Goal: Task Accomplishment & Management: Use online tool/utility

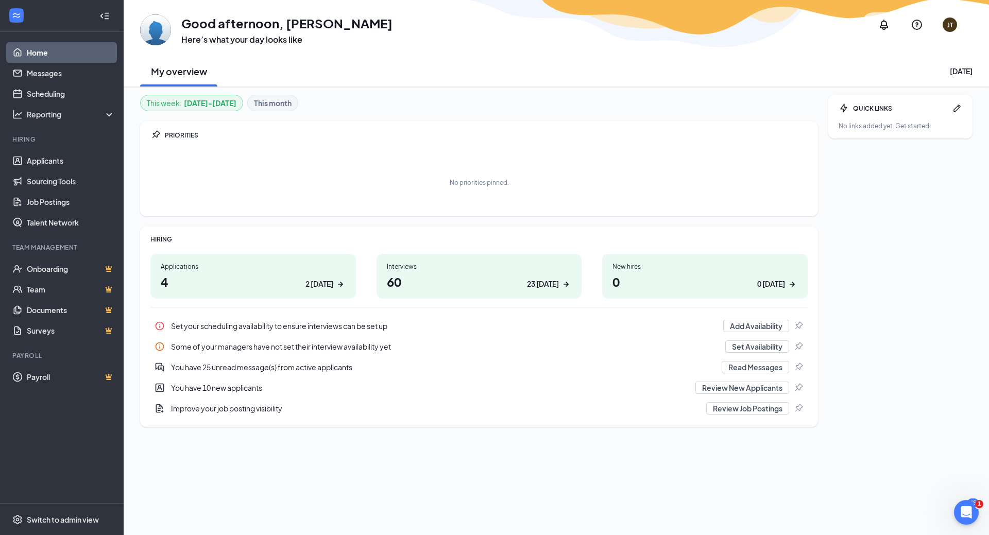
click at [724, 180] on div "No priorities pinned." at bounding box center [479, 183] width 658 height 52
click at [86, 155] on link "Applicants" at bounding box center [71, 160] width 88 height 21
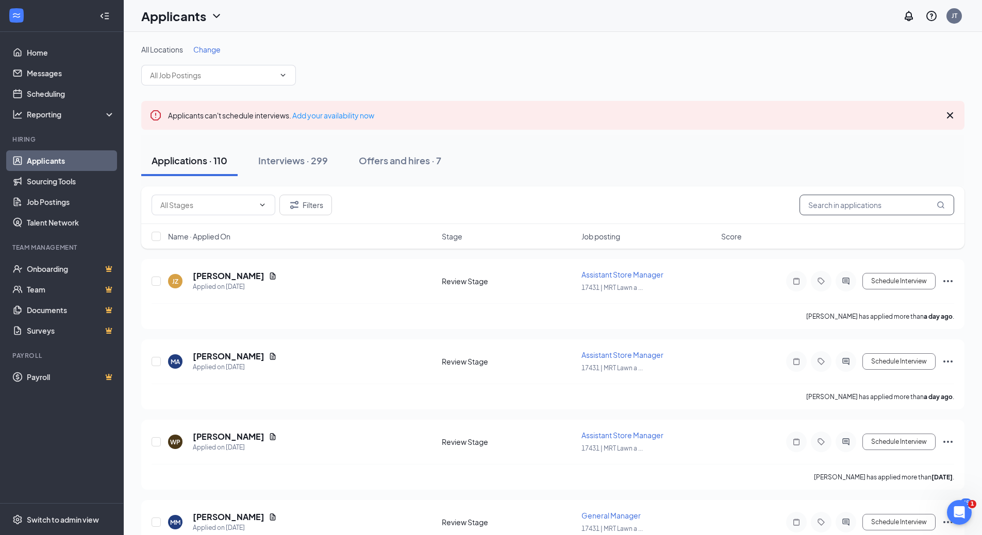
click at [815, 202] on input "text" at bounding box center [876, 205] width 155 height 21
type input "[PERSON_NAME]"
click at [268, 277] on icon "Document" at bounding box center [272, 276] width 8 height 8
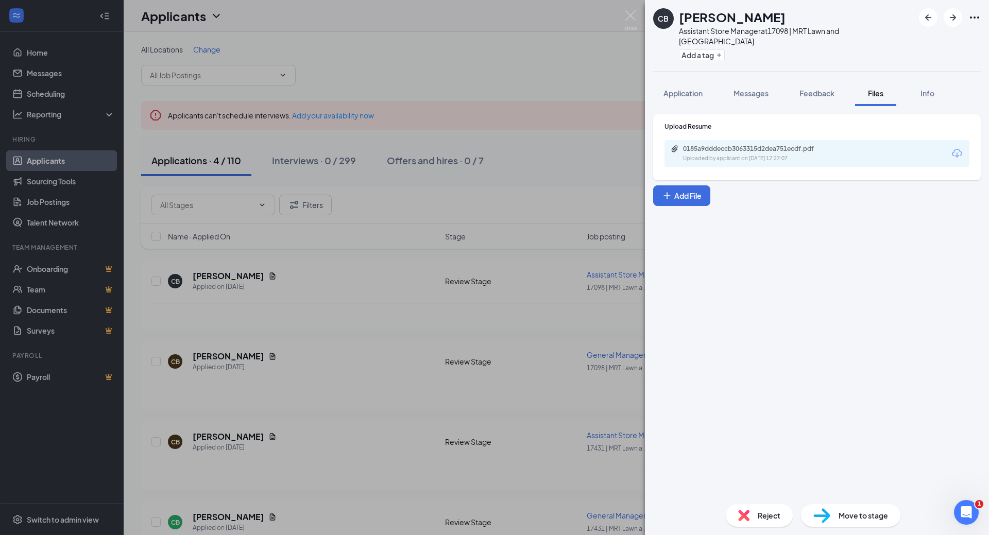
click at [600, 340] on div "[PERSON_NAME] [PERSON_NAME] Assistant Store Manager at 17098 | [GEOGRAPHIC_DATA…" at bounding box center [494, 267] width 989 height 535
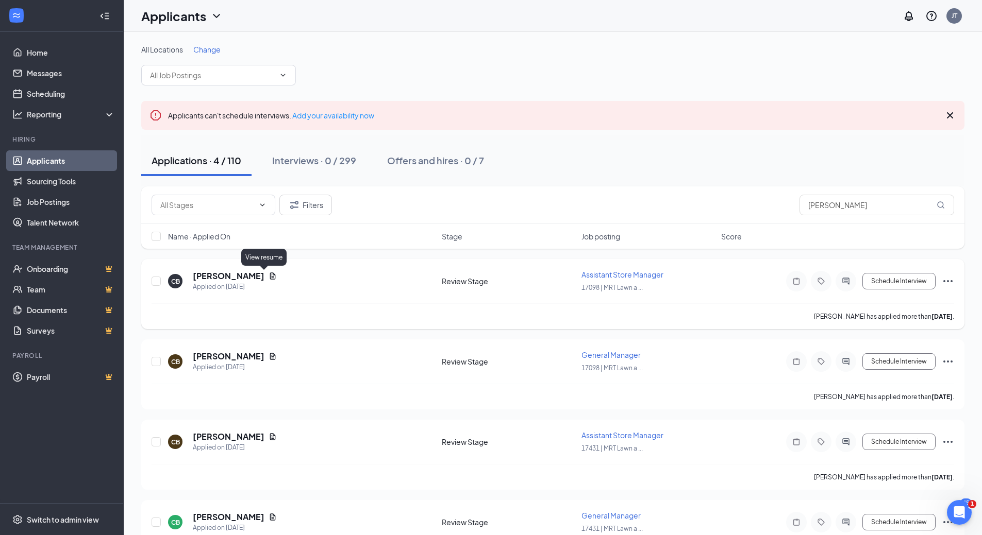
click at [268, 274] on div "[PERSON_NAME] [PERSON_NAME] Applied on [DATE]" at bounding box center [301, 282] width 267 height 22
click at [268, 274] on icon "Document" at bounding box center [272, 276] width 8 height 8
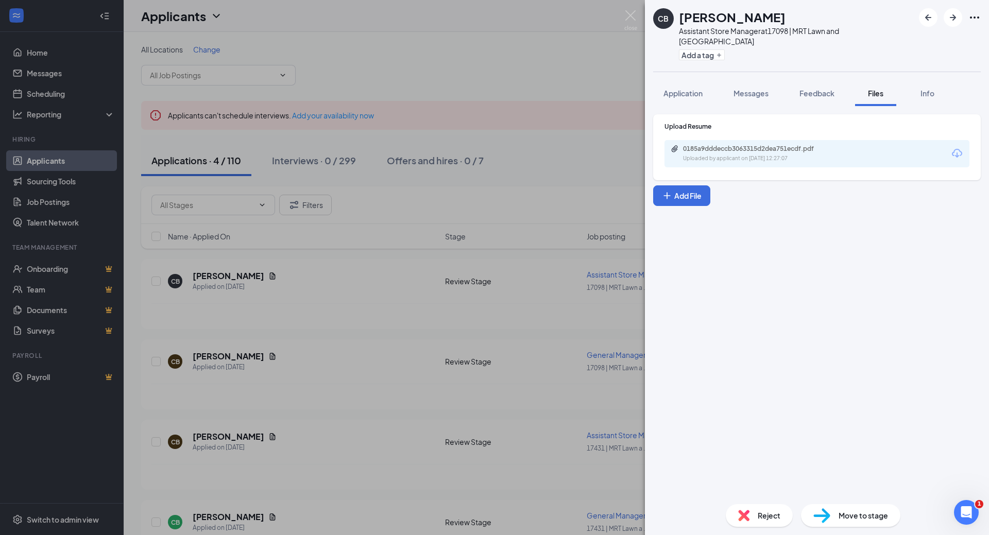
click at [837, 156] on div "Uploaded by applicant on [DATE] 12:27:07" at bounding box center [760, 159] width 155 height 8
